Goal: Communication & Community: Answer question/provide support

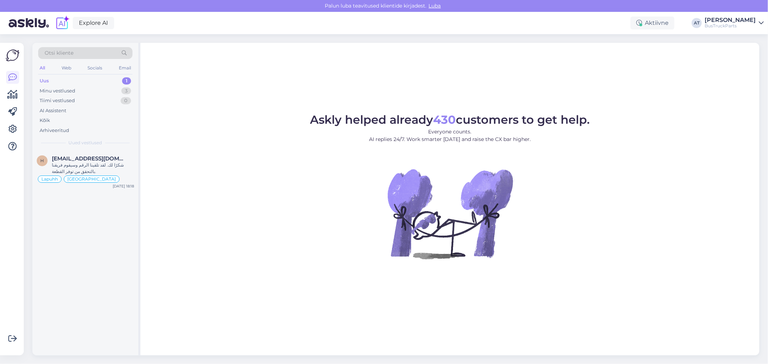
click at [66, 81] on div "Uus 1" at bounding box center [85, 81] width 94 height 10
click at [103, 161] on span "[EMAIL_ADDRESS][DOMAIN_NAME]" at bounding box center [89, 159] width 75 height 6
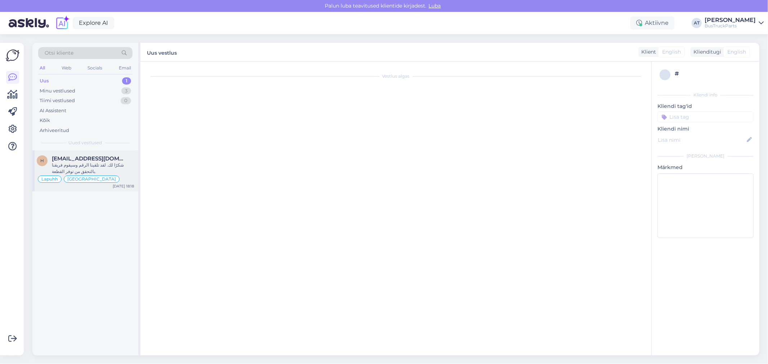
scroll to position [821, 0]
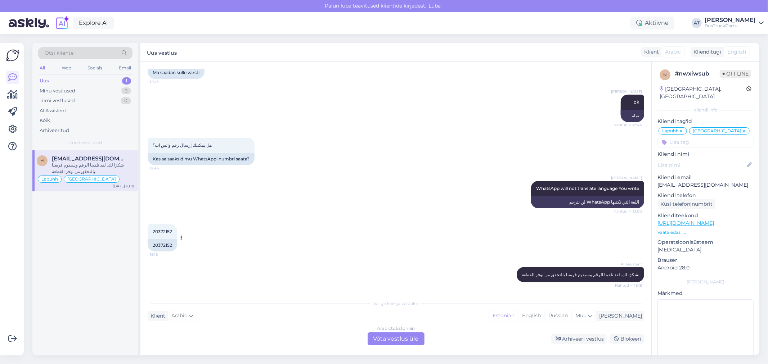
click at [168, 243] on div "20372152" at bounding box center [163, 245] width 30 height 12
click at [280, 242] on div "20372152 18:18 20372152" at bounding box center [396, 237] width 497 height 43
click at [165, 245] on div "20372152" at bounding box center [163, 245] width 30 height 12
copy div "20372152"
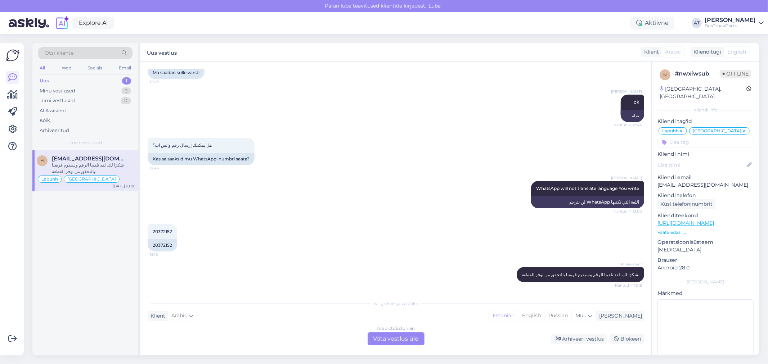
drag, startPoint x: 388, startPoint y: 337, endPoint x: 394, endPoint y: 335, distance: 6.0
click at [388, 337] on div "Arabic to Estonian Võta vestlus üle" at bounding box center [396, 339] width 57 height 13
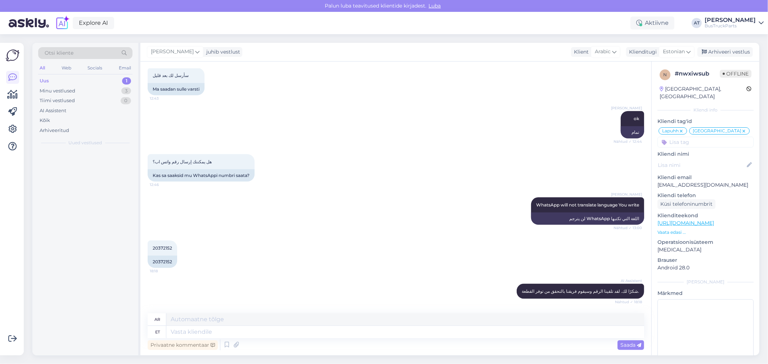
scroll to position [804, 0]
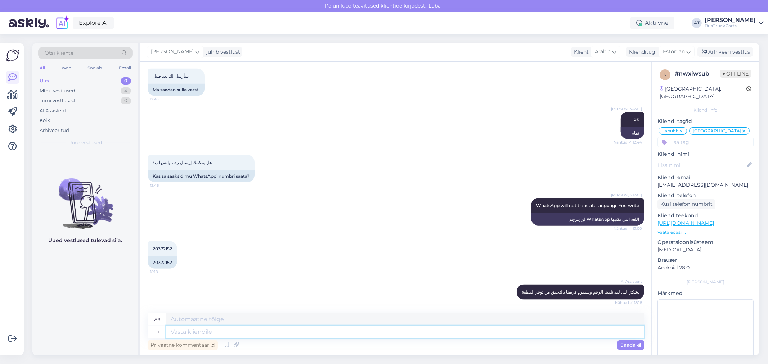
click at [376, 331] on textarea at bounding box center [405, 332] width 478 height 12
type textarea "We do"
type textarea "نحن"
type textarea "We don´t ha"
type textarea "نحن لا"
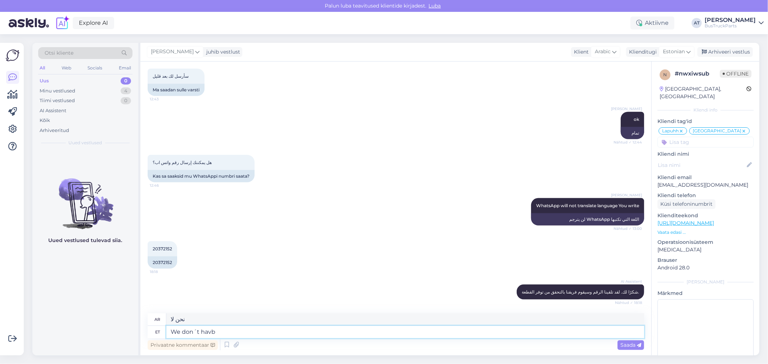
type textarea "We don´t havbe"
type textarea "ليس لدينا"
type textarea "We don´t have dashboard w"
type textarea "ليس لدينا لوحة تحكم"
type textarea "We don´t have dashboard with"
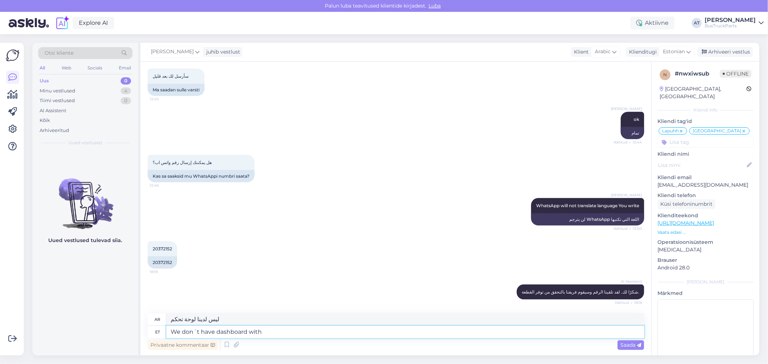
type textarea "ليس لدينا لوحة تحكم مع"
type textarea "We don´t have dashboard with such nu"
type textarea "ليس لدينا لوحة تحكم بمثل هذه"
type textarea "We don´t have dashboard with such number."
type textarea "ليس لدينا لوحة تحكم بهذا الرقم."
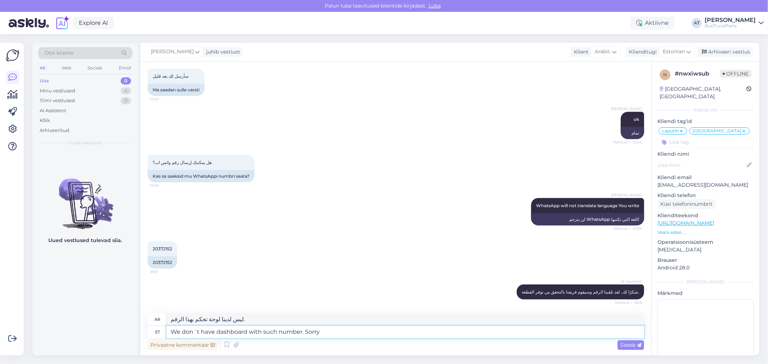
type textarea "We don´t have dashboard with such number. Sorry!"
type textarea "ليس لدينا لوحة تحكم بهذا الرقم. معذرةً!"
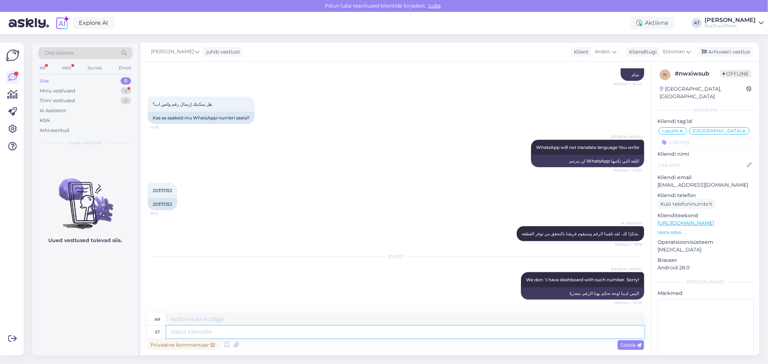
scroll to position [949, 0]
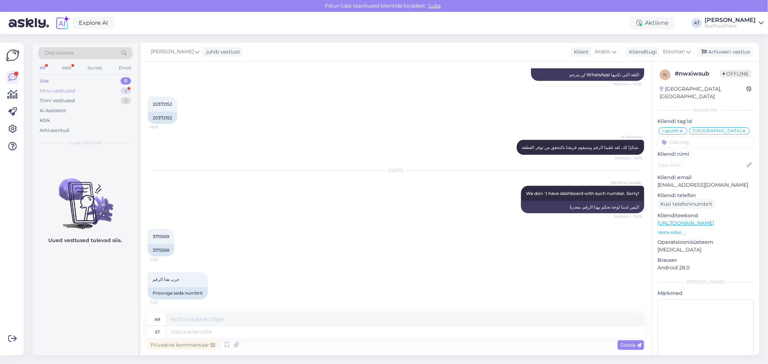
click at [76, 89] on div "Minu vestlused 4" at bounding box center [85, 91] width 94 height 10
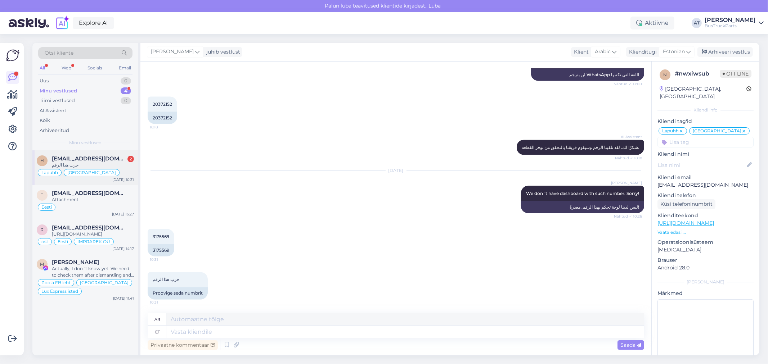
click at [91, 157] on span "[EMAIL_ADDRESS][DOMAIN_NAME]" at bounding box center [89, 159] width 75 height 6
click at [163, 245] on div "3175569" at bounding box center [161, 251] width 27 height 12
copy div "3175569"
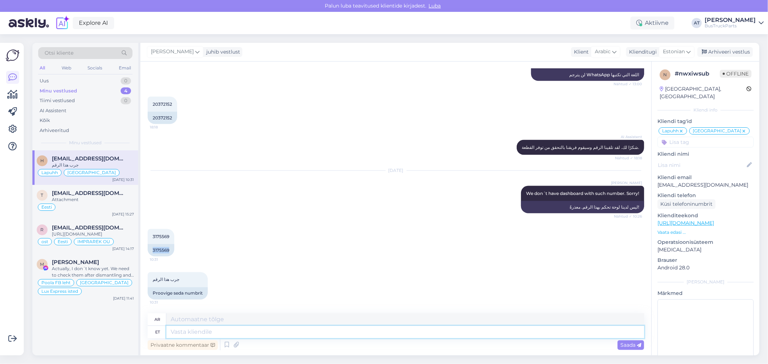
click at [443, 334] on textarea at bounding box center [405, 332] width 478 height 12
type textarea "We h"
type textarea "نحن"
type textarea "We have"
type textarea "[DEMOGRAPHIC_DATA]"
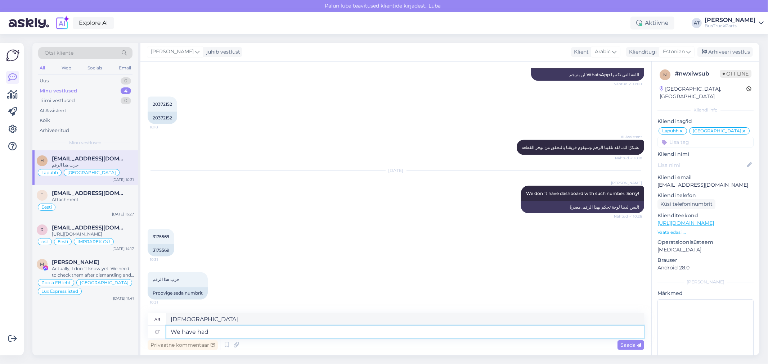
type textarea "We have had"
type textarea "لقد كان لدينا"
type textarea "We have had such"
type textarea "لقد كان لدينا مثل هذه"
type textarea "We have had such dash"
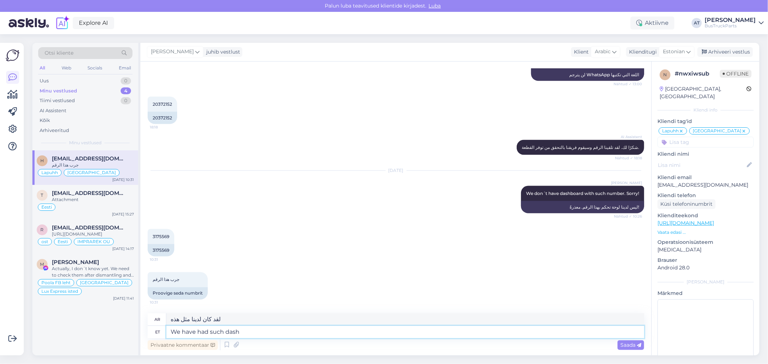
type textarea "لقد كان لدينا مثل هذا الاندفاع"
type textarea "We have had such dashboa"
type textarea "لقد كان لدينا مثل هذه اللوحة"
type textarea "We have had such dashboards, but all is sold now"
type textarea "لقد كان لدينا مثل هذه اللوحات، ولكن يتم بيعها كلها الآن"
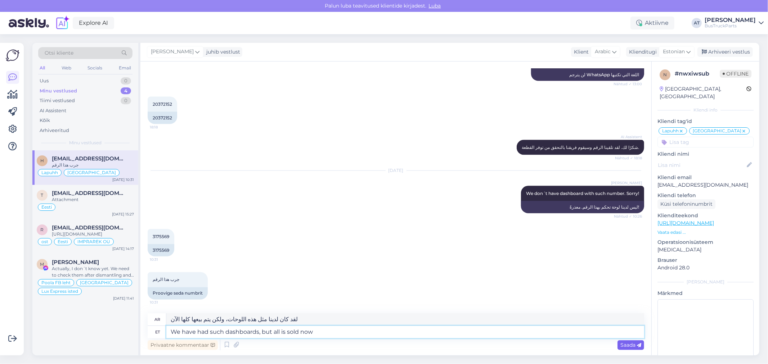
type textarea "We have had such dashboards, but all is sold now"
click at [636, 347] on span "Saada" at bounding box center [630, 345] width 21 height 6
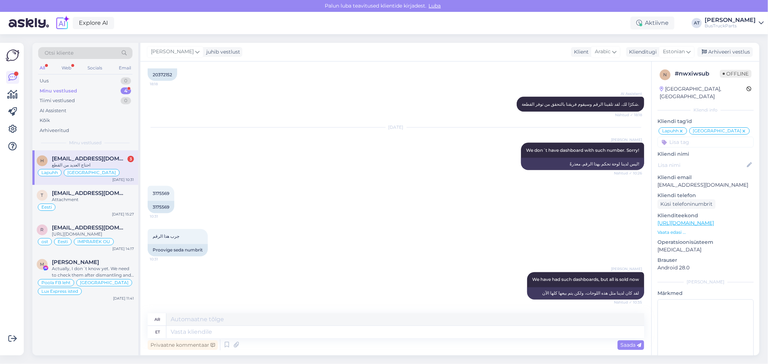
scroll to position [1128, 0]
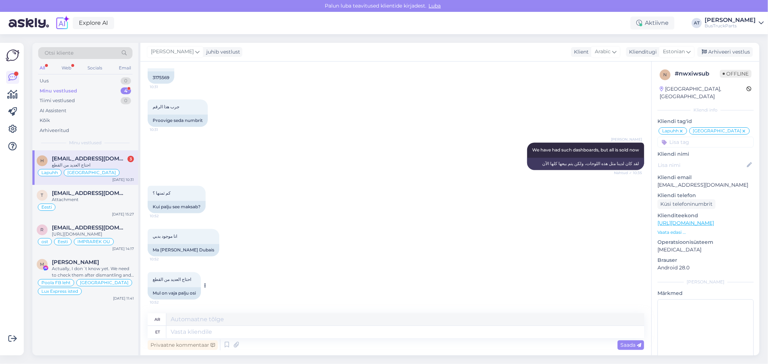
click at [164, 293] on div "Mul on vaja palju osi" at bounding box center [174, 294] width 53 height 12
click at [291, 260] on div "انا موجود بدبي 10:52 Ma [PERSON_NAME] Dubais" at bounding box center [396, 242] width 497 height 43
drag, startPoint x: 525, startPoint y: 147, endPoint x: 632, endPoint y: 150, distance: 106.7
click at [632, 150] on span "We have had such dashboards, but all is sold now" at bounding box center [585, 150] width 107 height 5
copy span "We have had such dashboards, but all is sold now"
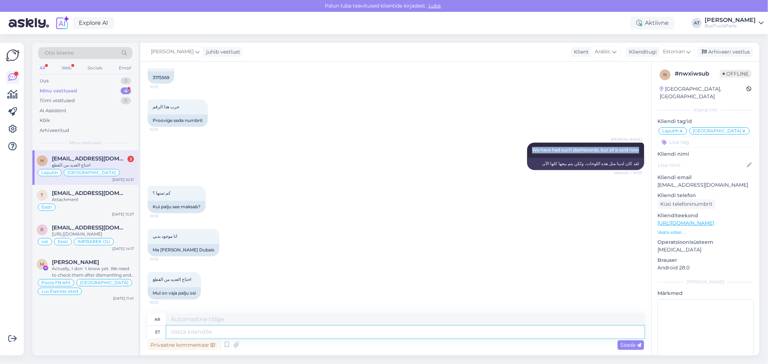
click at [300, 330] on textarea at bounding box center [405, 332] width 478 height 12
type textarea "I a"
type textarea "أنا"
type textarea "I already"
type textarea "انا بالفعل"
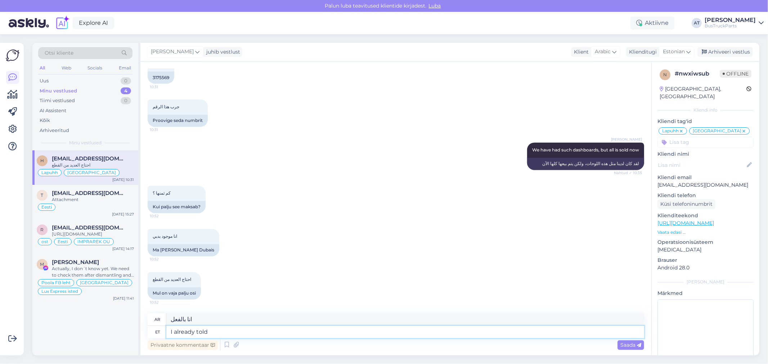
type textarea "I already told Y"
type textarea "لقد قلت بالفعل"
type textarea "I already told YOu"
type textarea "لقد قلت لك بالفعل"
type textarea "I already told YOu that"
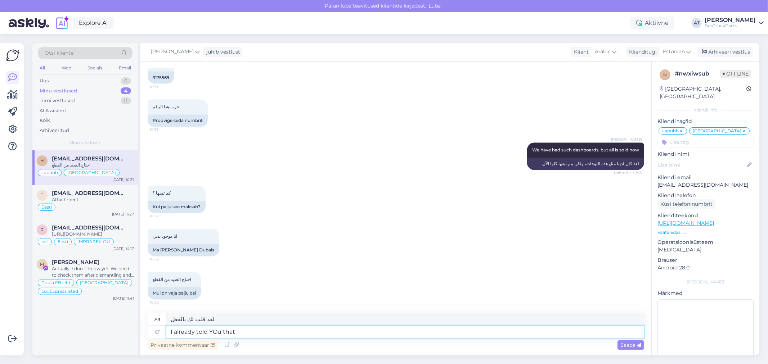
type textarea "لقد قلت لك ذلك بالفعل"
type textarea "I already told YOu that all d"
type textarea "لقد قلت لك بالفعل أن كل شيء"
type textarea "I already told YOu that all dashboards YO"
type textarea "لقد أخبرتك بالفعل أن جميع لوحات المعلومات"
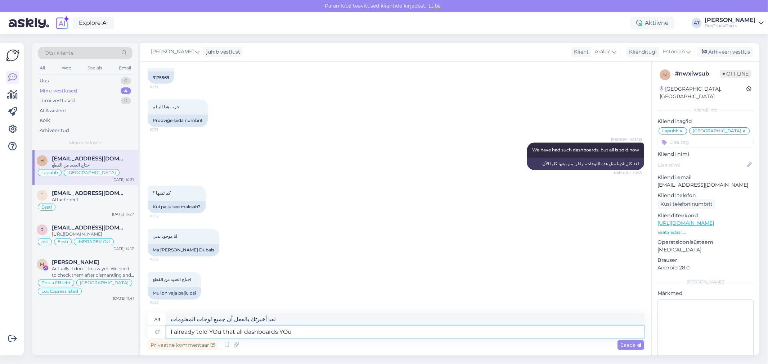
type textarea "I already told YOu that all dashboards YOu"
type textarea "لقد أخبرتك بالفعل أن جميع لوحات المعلومات الخاصة بك"
type textarea "I already told YOu that all dashboards YOu looking fo"
type textarea "لقد أخبرتك بالفعل أن جميع لوحات المعلومات التي تبحث عنها"
type textarea "I already told YOu that all dashboards YOu looking for is s"
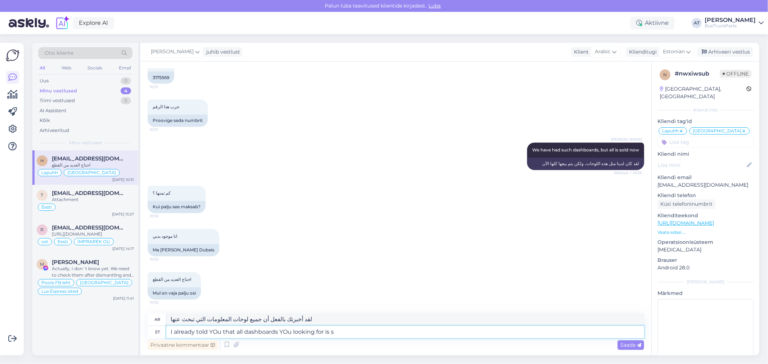
type textarea "لقد أخبرتك بالفعل أن جميع لوحات المعلومات التي تبحث عنها موجودة"
type textarea "I already told YOu that all dashboards YOu looking for is sold. We"
type textarea "لقد أخبرتك بالفعل أن جميع لوحات المعلومات التي تبحث عنها قد تم بيعها."
type textarea "I already told YOu that all dashboards YOu looking for is sold. We do"
type textarea "لقد أخبرتك بالفعل أن جميع لوحات القيادة التي تبحث عنها قد بيعت."
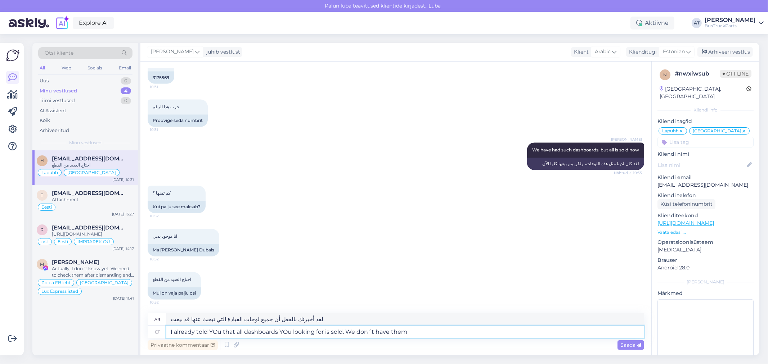
type textarea "I already told YOu that all dashboards YOu looking for is sold. We don´t have t…"
type textarea "سبق أن أخبرتك أن جميع لوحات القيادة التي تبحث عنها مباعة. لا نملكها."
drag, startPoint x: 287, startPoint y: 330, endPoint x: 300, endPoint y: 330, distance: 12.6
click at [291, 332] on textarea "I already told YOu that all dashboards YOu looking for is sold. We don´t have t…" at bounding box center [405, 332] width 478 height 12
type textarea "I already told YOu that all dashboards You are looking for is sold. We don´t ha…"
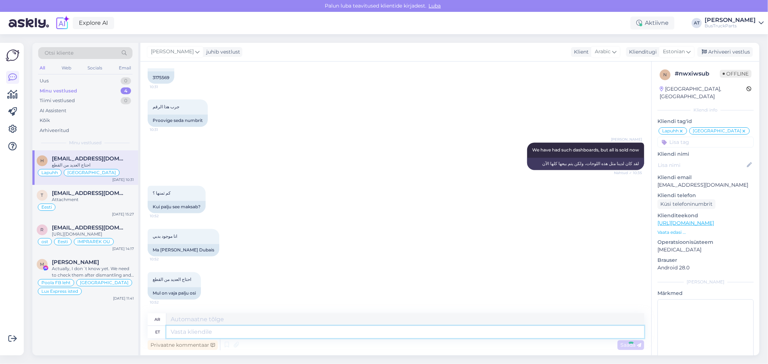
scroll to position [1178, 0]
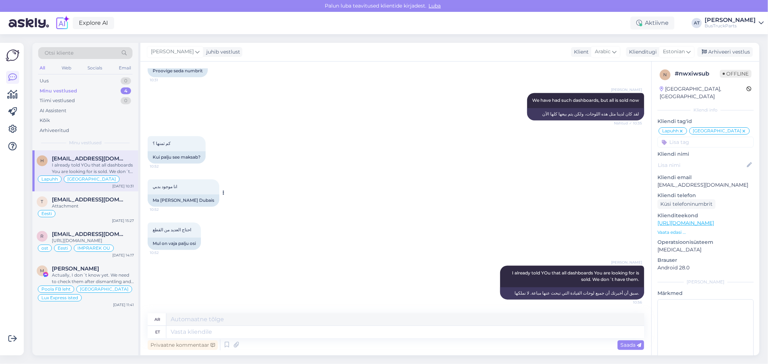
click at [176, 199] on div "Ma [PERSON_NAME] Dubais" at bounding box center [184, 201] width 72 height 12
click at [178, 239] on div "Mul on vaja palju osi" at bounding box center [174, 244] width 53 height 12
click at [289, 332] on textarea at bounding box center [405, 332] width 478 height 12
type textarea "[PERSON_NAME]"
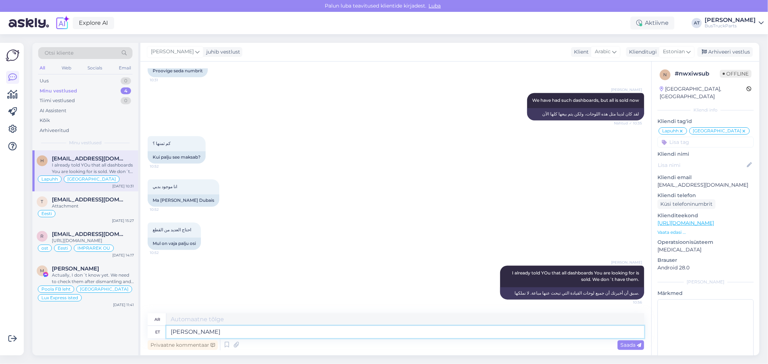
type textarea "لو"
type textarea "Kui Teil o"
type textarea "إذا كنت"
type textarea "Kui Teil on"
type textarea "إذا كان لديك"
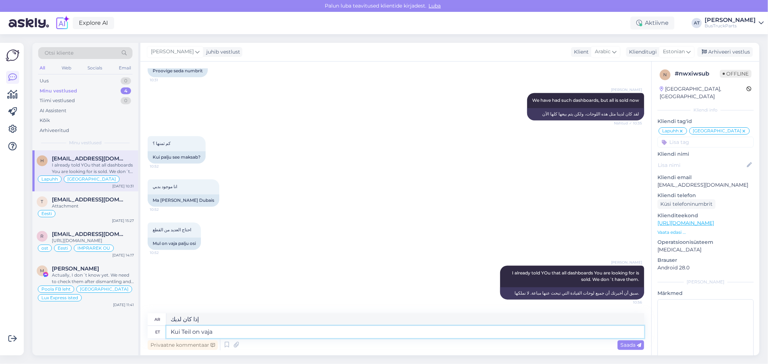
type textarea "Kui Teil on vaja"
type textarea "إذا كنت بحاجة"
type textarea "Kui Teil on vaja palju"
type textarea "إذا كنت بحاجة إلى الكثير"
type textarea "Kui Teil on vaja palju osi -"
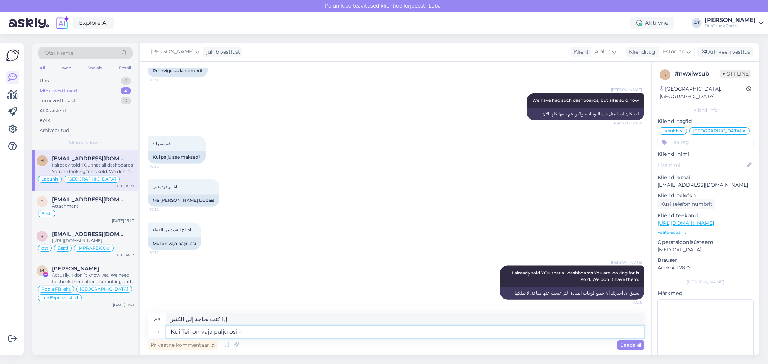
type textarea "إذا كنت بحاجة إلى الكثير من الأجزاء"
type textarea "Kui Teil on vaja palju osi -"
type textarea "إذا كنت بحاجة إلى الكثير من الأجزاء -"
type textarea "Kui Teil on vaja palju osi - saatke p"
type textarea "إذا كنت بحاجة إلى الكثير من [PERSON_NAME]"
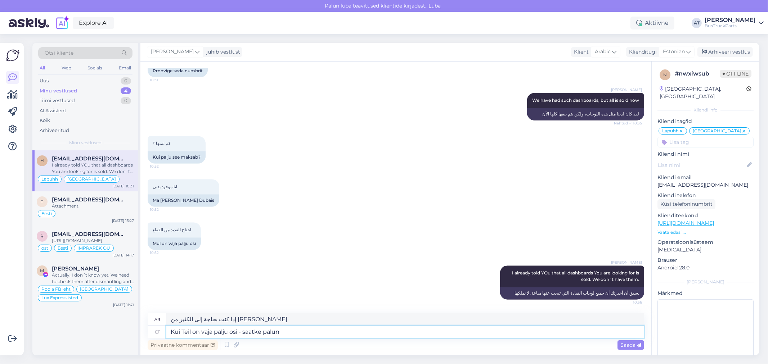
type textarea "Kui Teil on vaja palju osi - saatke palun"
type textarea "إذا كنت بحاجة إلى الكثير من الأجزاء - يرجى الإرسال"
type textarea "Kui Teil on vaja palju osi - saatke palun originaal ko"
type textarea "إذا كنت بحاجة إلى الكثير من الأجزاء - يرجى إرسال الأصل"
type textarea "Kui Teil on vaja palju osi - saatke palun originaal koodid ja"
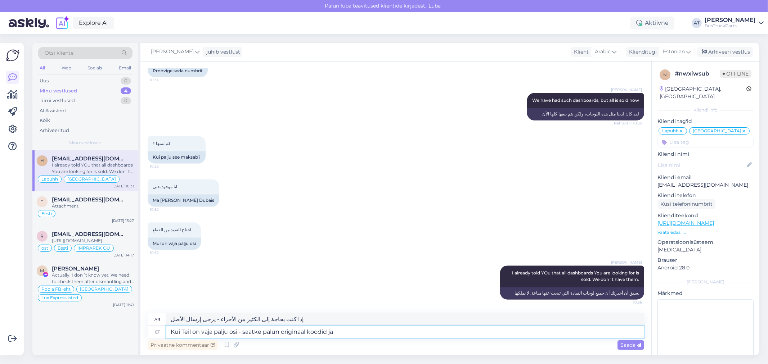
type textarea "إذا كنت بحاجة إلى الكثير من الأجزاء - يرجى إرسال الرموز الأصلية"
type textarea "Kui Teil on vaja palju osi - saatke palun originaal koodid ja"
type textarea "إذا كنت بحاجة إلى الكثير من الأجزاء - يرجى إرسال الرموز الأصلية و"
type textarea "Kui Teil on vaja palju osi - saatke palun originaal koodid ja ma"
type textarea "إذا كنت بحاجة إلى الكثير من الأجزاء - يرجى إرسال الرموز الأصلية وسأقوم بإصلاحها…"
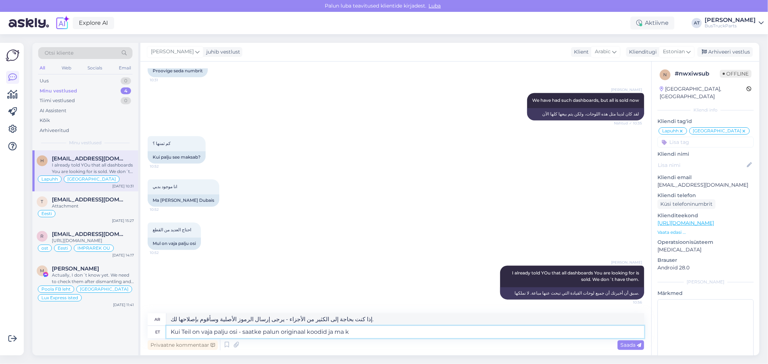
type textarea "Kui Teil on vaja palju osi - saatke palun originaal koodid ja ma ko"
type textarea "إذا كنت بحاجة إلى الكثير من الأجزاء - يرجى إرسال الرموز الأصلية وسأقوم"
type textarea "Kui Teil on vaja palju osi - saatke palun originaal koodid ja ma kontrollin"
type textarea "إذا كنت بحاجة إلى الكثير من الأجزاء - يرجى إرسال الرموز الأصلية وسوف أتحقق منها."
type textarea "Kui Teil on vaja palju osi - saatke palun originaal koodid ja ma kontrollin saa…"
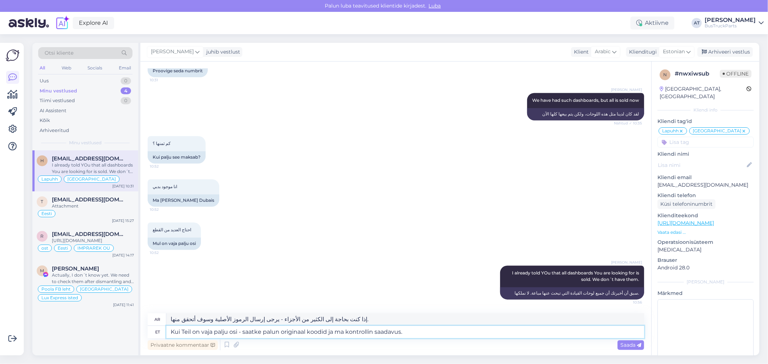
type textarea "إذا كنت بحاجة إلى الكثير من الأجزاء - يرجى إرسال الرموز الأصلية وسوف أتحقق من ا…"
type textarea "Kui Teil on vaja palju osi - saatke palun originaal koodid ja ma kontrollin saa…"
click at [624, 347] on span "Saada" at bounding box center [630, 345] width 21 height 6
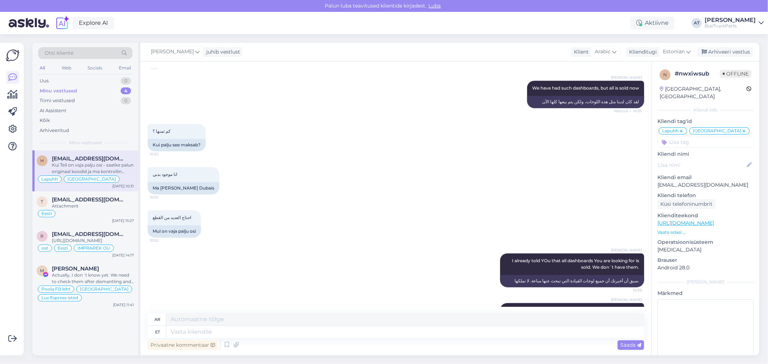
scroll to position [1233, 0]
